Goal: Task Accomplishment & Management: Manage account settings

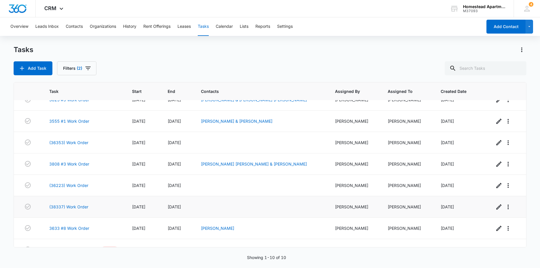
scroll to position [67, 0]
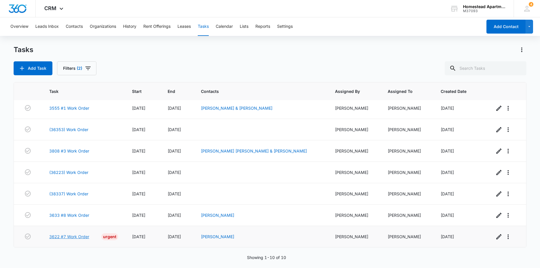
click at [77, 238] on link "3622 #7 Work Order" at bounding box center [69, 236] width 40 height 6
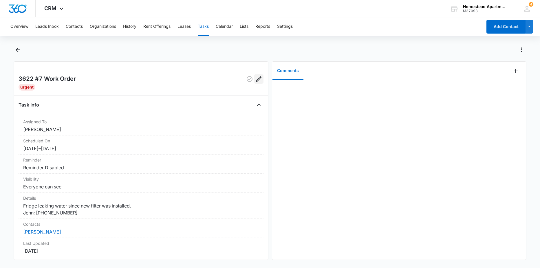
click at [255, 79] on icon "Edit" at bounding box center [258, 79] width 7 height 7
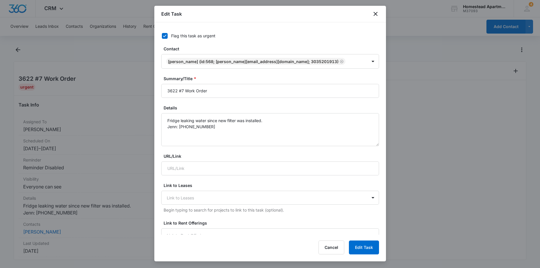
click at [169, 35] on label "Flag this task as urgent" at bounding box center [267, 36] width 218 height 6
click at [162, 35] on input "Flag this task as urgent" at bounding box center [160, 36] width 4 height 4
checkbox input "false"
click at [364, 244] on button "Edit Task" at bounding box center [364, 247] width 30 height 14
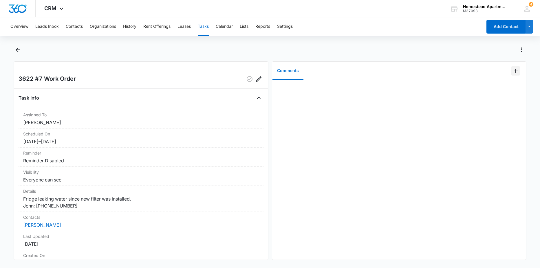
click at [514, 72] on icon "Add Comment" at bounding box center [515, 70] width 7 height 7
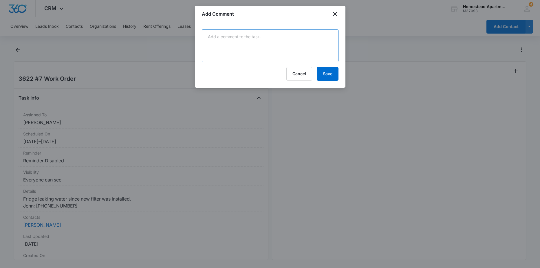
click at [277, 44] on textarea at bounding box center [270, 45] width 137 height 33
type textarea "the little plastic tube we push up behind the water and ice dispenser, put the …"
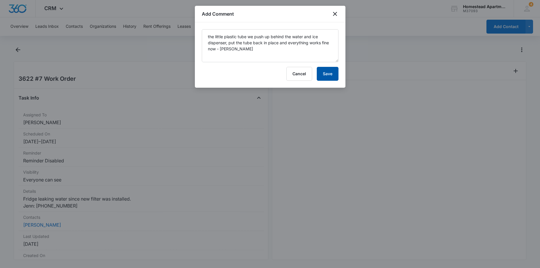
click at [330, 73] on button "Save" at bounding box center [327, 74] width 22 height 14
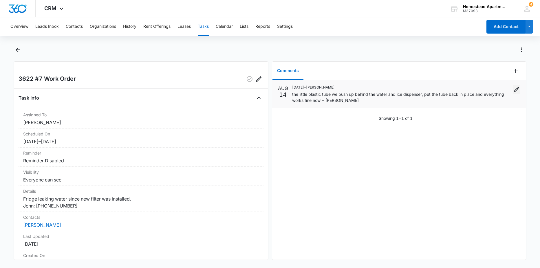
click at [513, 89] on icon "Edit" at bounding box center [516, 89] width 7 height 7
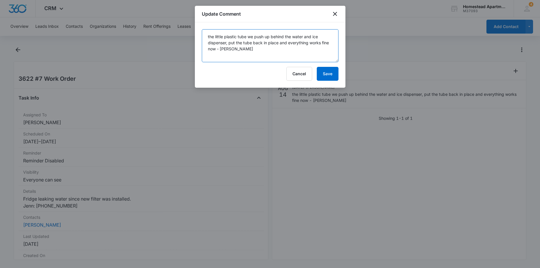
click at [253, 36] on textarea "the little plastic tube we push up behind the water and ice dispenser, put the …" at bounding box center [270, 45] width 137 height 33
click at [265, 36] on textarea "the little plastic tube was push up behind the water and ice dispenser, put the…" at bounding box center [270, 45] width 137 height 33
type textarea "the little plastic tube was pushed up behind the water and ice dispenser, put t…"
click at [327, 74] on button "Save" at bounding box center [327, 74] width 22 height 14
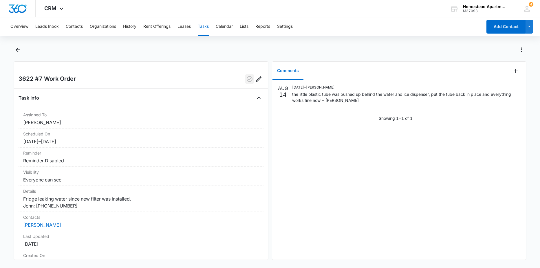
click at [247, 80] on icon "button" at bounding box center [249, 79] width 6 height 6
click at [20, 52] on icon "Back" at bounding box center [17, 49] width 7 height 7
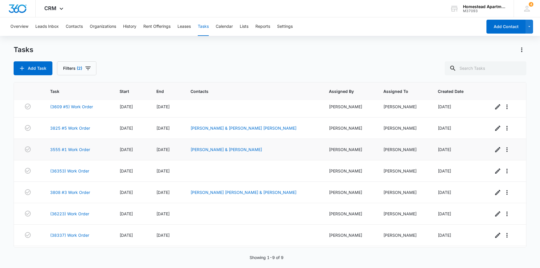
scroll to position [46, 0]
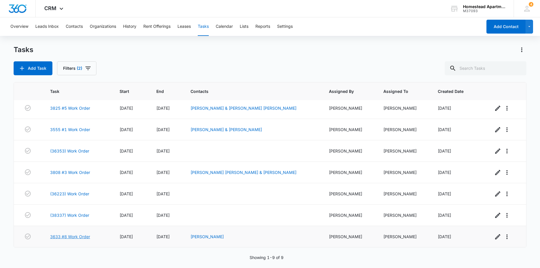
click at [78, 236] on link "3633 #8 Work Order" at bounding box center [70, 236] width 40 height 6
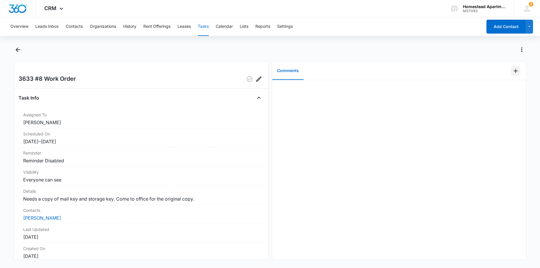
click at [512, 73] on icon "Add Comment" at bounding box center [515, 70] width 7 height 7
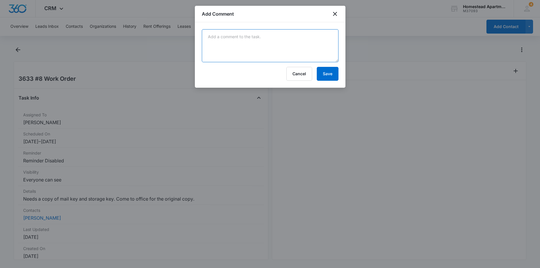
click at [310, 46] on textarea at bounding box center [270, 45] width 137 height 33
type textarea "a"
type textarea "made copies and got them back to the front office - Carlos"
click at [327, 74] on button "Save" at bounding box center [327, 74] width 22 height 14
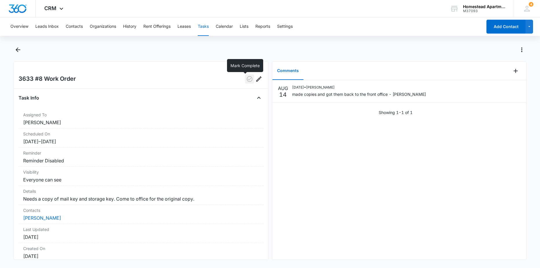
click at [247, 81] on icon "button" at bounding box center [249, 79] width 6 height 6
click at [20, 51] on icon "Back" at bounding box center [17, 49] width 7 height 7
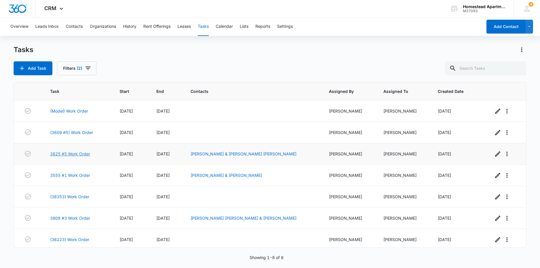
click at [61, 154] on link "3825 #5 Work Order" at bounding box center [70, 154] width 40 height 6
